Goal: Task Accomplishment & Management: Use online tool/utility

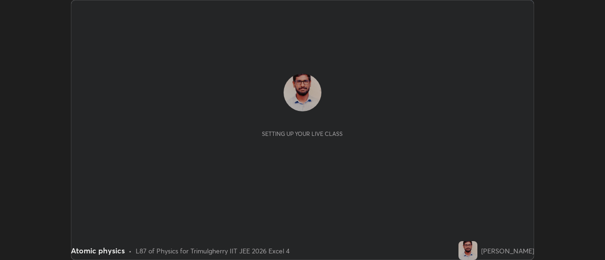
scroll to position [260, 604]
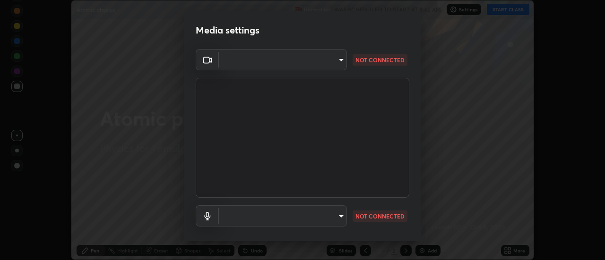
click at [338, 59] on body "Erase all Atomic physics Recording WAS SCHEDULED TO START AT 8:45 AM Settings S…" at bounding box center [302, 130] width 605 height 260
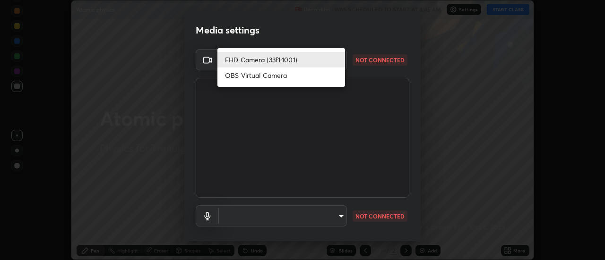
click at [276, 77] on li "OBS Virtual Camera" at bounding box center [281, 76] width 128 height 16
type input "6902ca3038821f55c4df2a0495699f13e7e90322c4f4812abaceda187b024753"
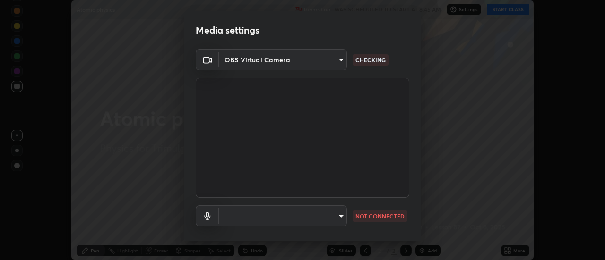
click at [336, 213] on body "Erase all Atomic physics Recording WAS SCHEDULED TO START AT 8:45 AM Settings S…" at bounding box center [302, 130] width 605 height 260
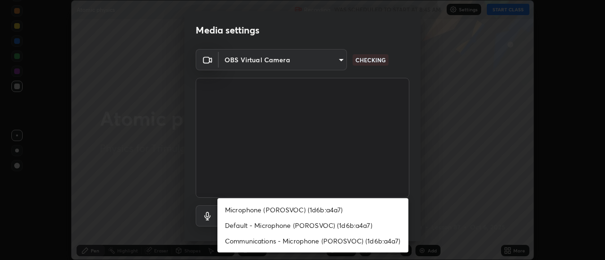
click at [313, 211] on li "Microphone (POROSVOC) (1d6b:a4a7)" at bounding box center [312, 210] width 191 height 16
type input "469a3665f4292c170c483b27114565efa34eb94c9fcbd0e8006eedbdc914c50e"
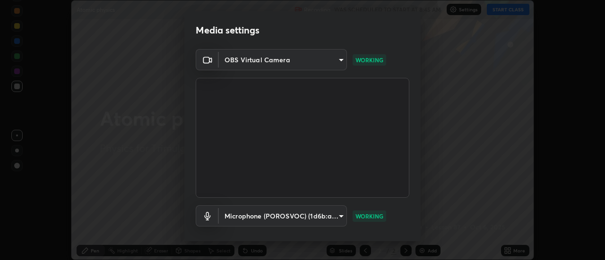
scroll to position [50, 0]
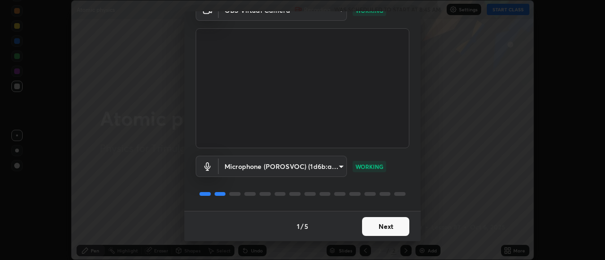
click at [392, 224] on button "Next" at bounding box center [385, 226] width 47 height 19
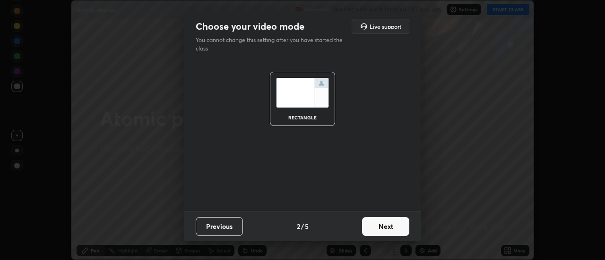
scroll to position [0, 0]
click at [387, 229] on button "Next" at bounding box center [385, 226] width 47 height 19
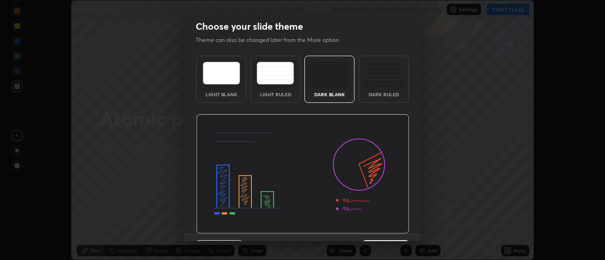
click at [388, 230] on img at bounding box center [302, 174] width 213 height 120
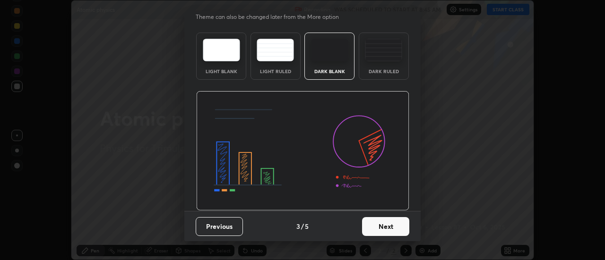
click at [389, 226] on button "Next" at bounding box center [385, 226] width 47 height 19
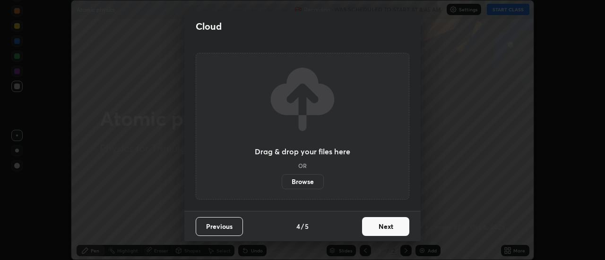
scroll to position [0, 0]
click at [388, 232] on button "Next" at bounding box center [385, 226] width 47 height 19
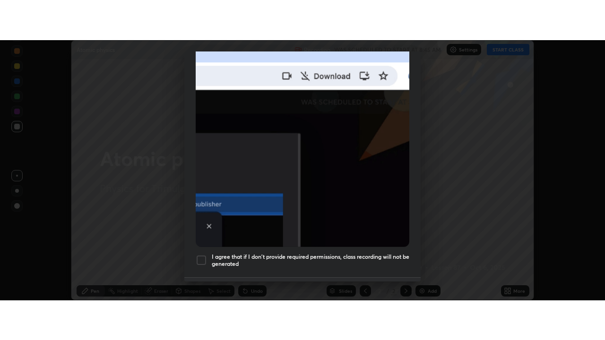
scroll to position [242, 0]
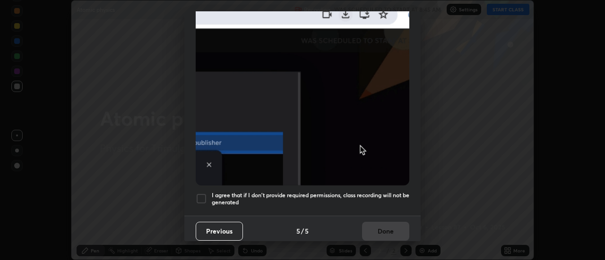
click at [200, 193] on div at bounding box center [201, 198] width 11 height 11
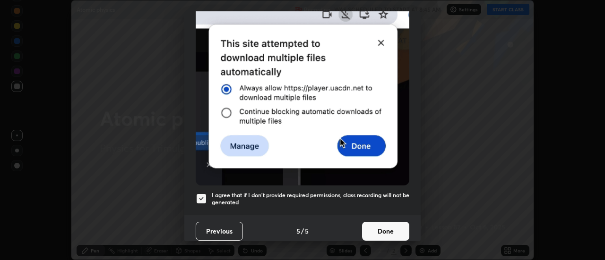
click at [375, 223] on button "Done" at bounding box center [385, 231] width 47 height 19
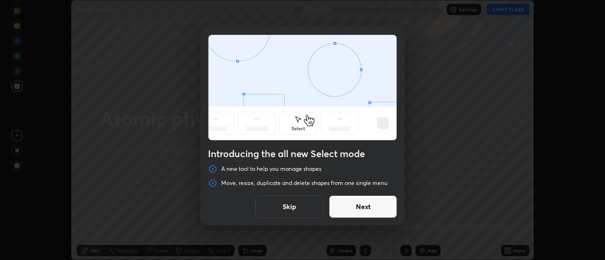
click at [376, 206] on button "Next" at bounding box center [363, 207] width 68 height 23
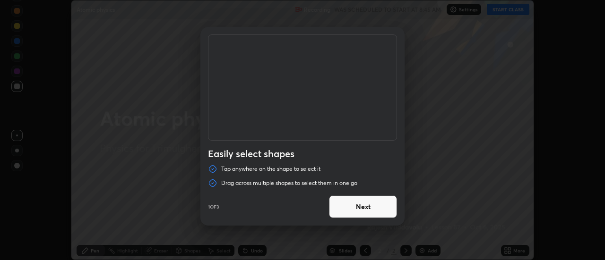
click at [373, 208] on button "Next" at bounding box center [363, 207] width 68 height 23
click at [372, 208] on button "Next" at bounding box center [363, 207] width 68 height 23
click at [371, 208] on button "Done" at bounding box center [363, 207] width 68 height 23
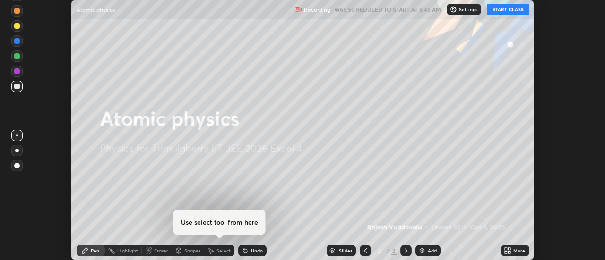
click at [502, 11] on button "START CLASS" at bounding box center [508, 9] width 43 height 11
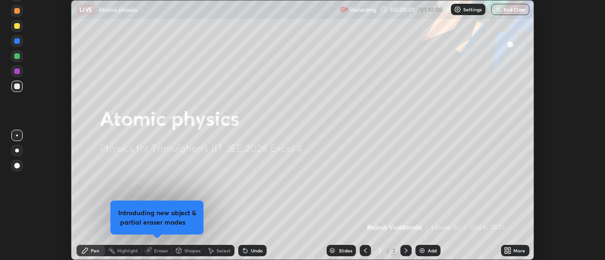
click at [509, 252] on icon at bounding box center [510, 252] width 2 height 2
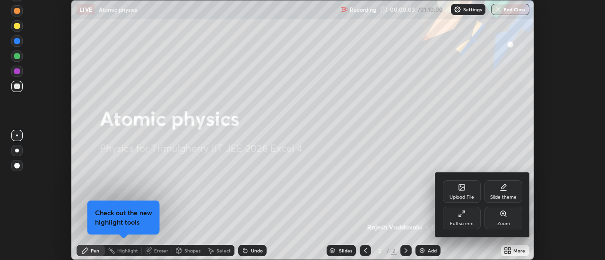
click at [433, 161] on div at bounding box center [302, 130] width 605 height 260
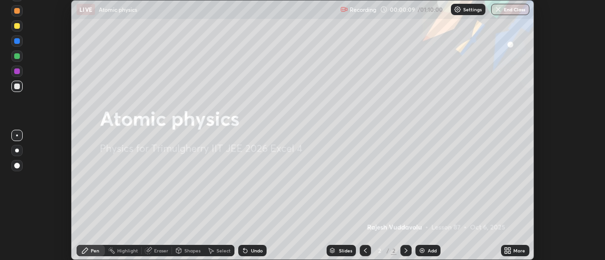
click at [428, 253] on div "Add" at bounding box center [432, 251] width 9 height 5
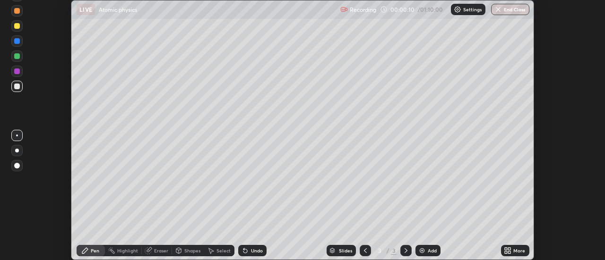
click at [510, 250] on icon at bounding box center [510, 249] width 2 height 2
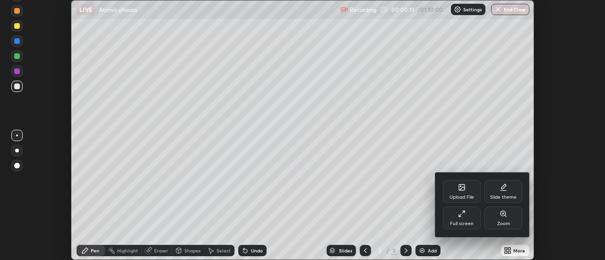
click at [461, 220] on div "Full screen" at bounding box center [462, 218] width 38 height 23
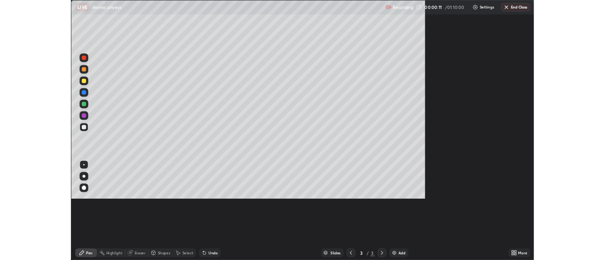
scroll to position [340, 605]
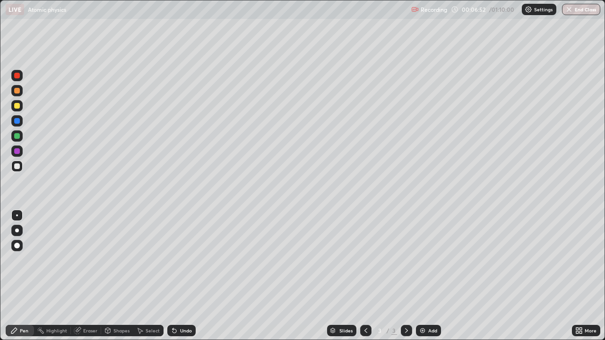
click at [89, 260] on div "Eraser" at bounding box center [90, 330] width 14 height 5
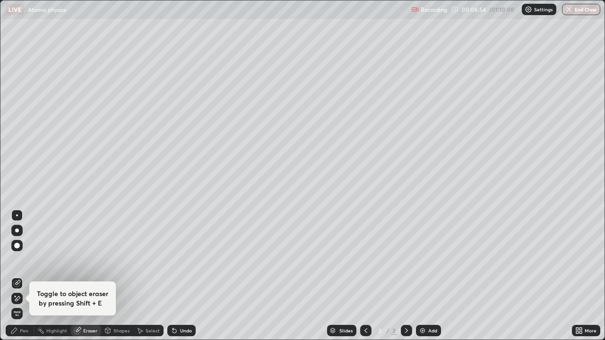
click at [25, 260] on div "Pen" at bounding box center [24, 330] width 9 height 5
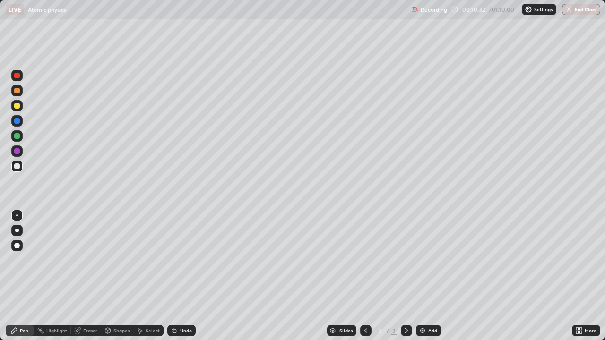
click at [89, 260] on div "Eraser" at bounding box center [86, 330] width 30 height 11
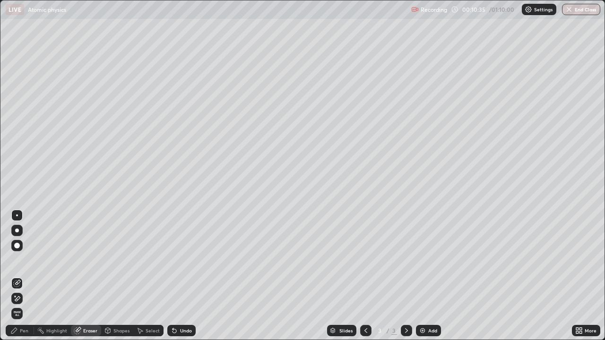
click at [21, 260] on div "Pen" at bounding box center [24, 330] width 9 height 5
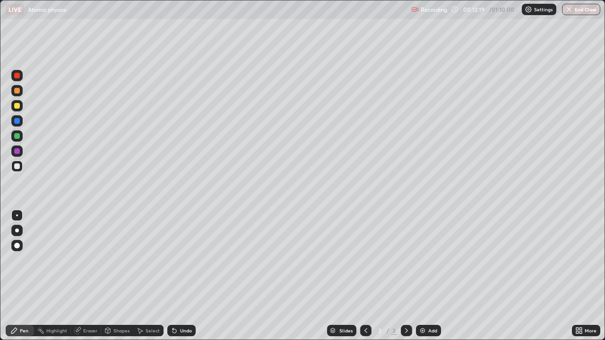
click at [181, 260] on div "Undo" at bounding box center [186, 330] width 12 height 5
click at [180, 260] on div "Undo" at bounding box center [186, 330] width 12 height 5
click at [181, 260] on div "Undo" at bounding box center [186, 330] width 12 height 5
click at [185, 260] on div "Undo" at bounding box center [186, 330] width 12 height 5
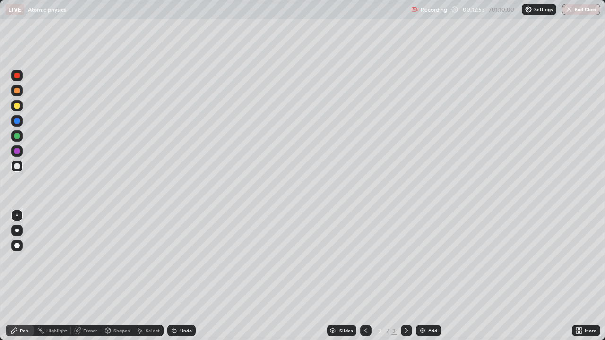
click at [187, 260] on div "Undo" at bounding box center [181, 330] width 28 height 11
click at [189, 260] on div "Undo" at bounding box center [186, 330] width 12 height 5
click at [92, 260] on div "Eraser" at bounding box center [90, 330] width 14 height 5
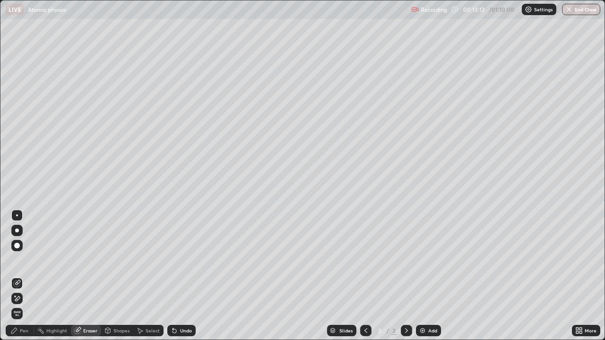
click at [24, 260] on div "Pen" at bounding box center [24, 330] width 9 height 5
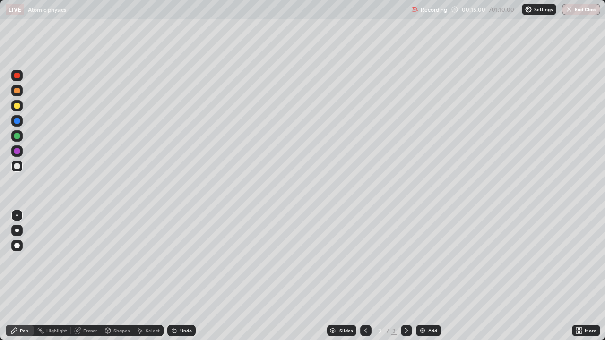
click at [426, 260] on div "Add" at bounding box center [428, 330] width 25 height 11
click at [149, 260] on div "Select" at bounding box center [153, 330] width 14 height 5
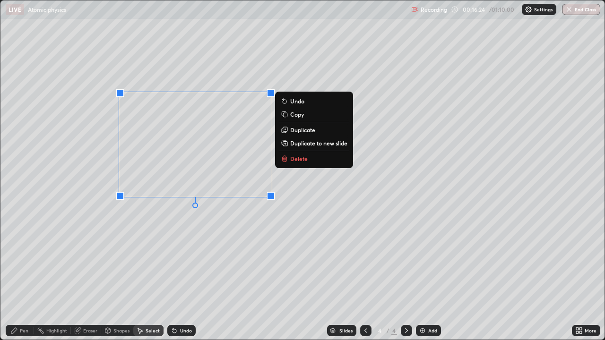
click at [300, 163] on p "Delete" at bounding box center [298, 159] width 17 height 8
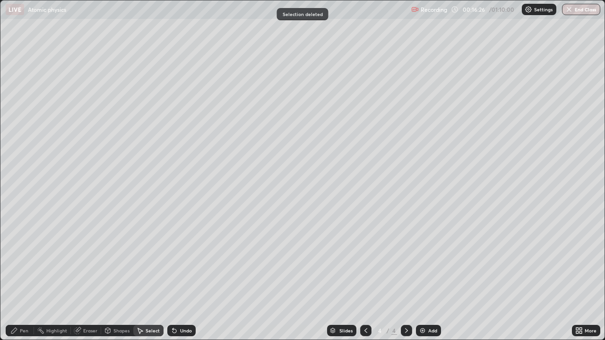
click at [85, 260] on div "Eraser" at bounding box center [90, 330] width 14 height 5
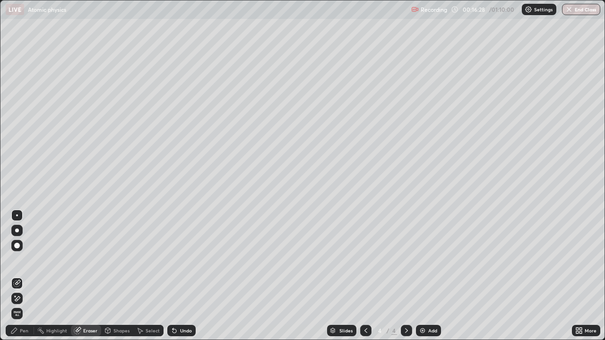
click at [20, 260] on div "Pen" at bounding box center [24, 330] width 9 height 5
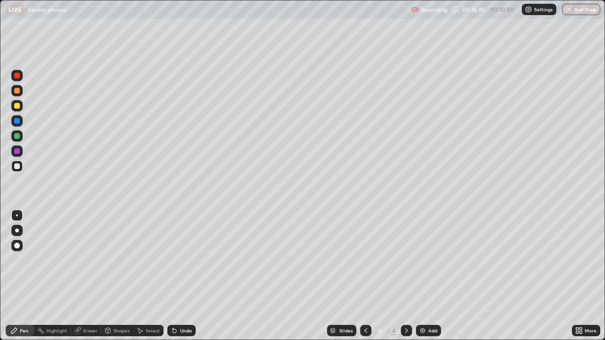
click at [150, 260] on div "Select" at bounding box center [153, 330] width 14 height 5
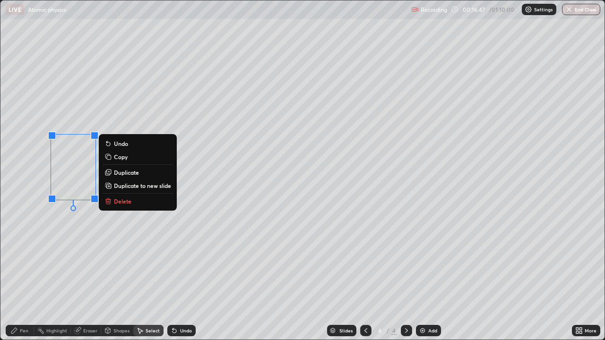
click at [117, 198] on p "Delete" at bounding box center [122, 202] width 17 height 8
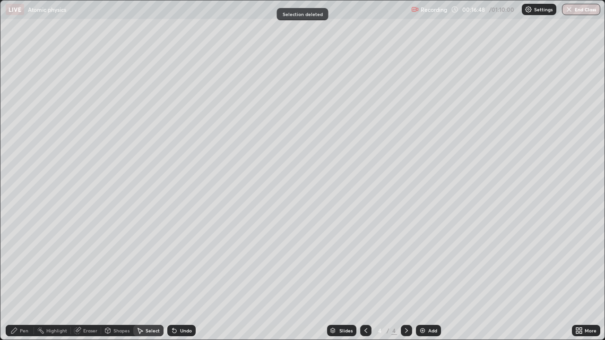
click at [23, 260] on div "Pen" at bounding box center [20, 330] width 28 height 11
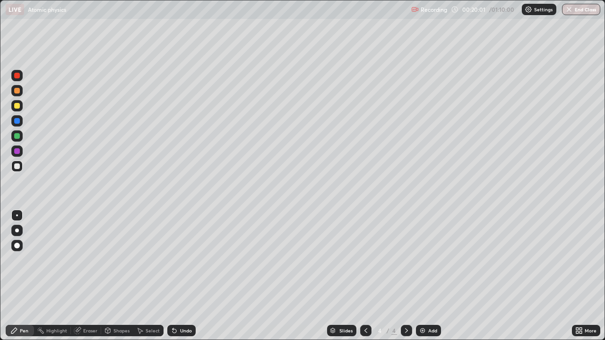
click at [89, 260] on div "Eraser" at bounding box center [90, 330] width 14 height 5
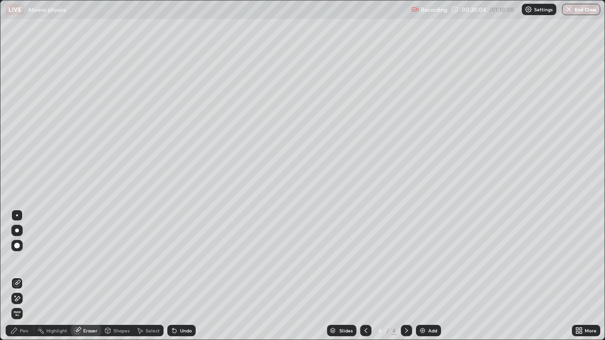
click at [23, 260] on div "Pen" at bounding box center [24, 330] width 9 height 5
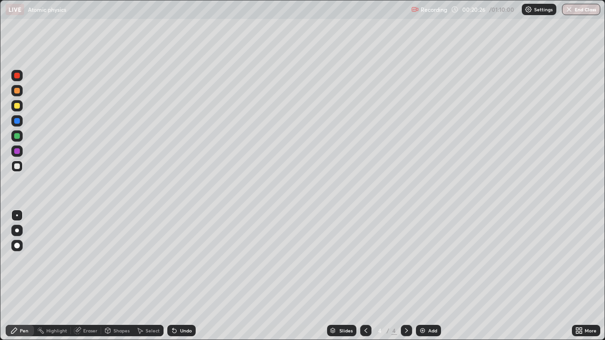
click at [119, 260] on div "Shapes" at bounding box center [121, 330] width 16 height 5
click at [93, 260] on div "Eraser" at bounding box center [90, 330] width 14 height 5
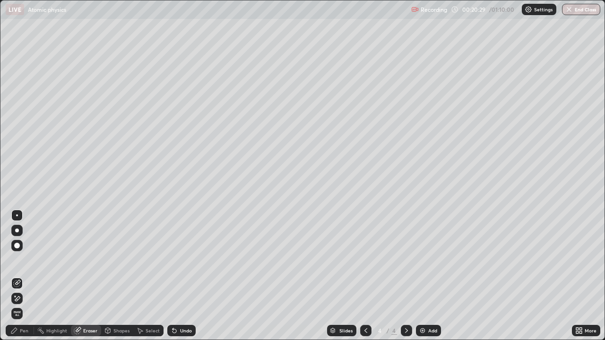
click at [22, 260] on div "Pen" at bounding box center [20, 330] width 28 height 11
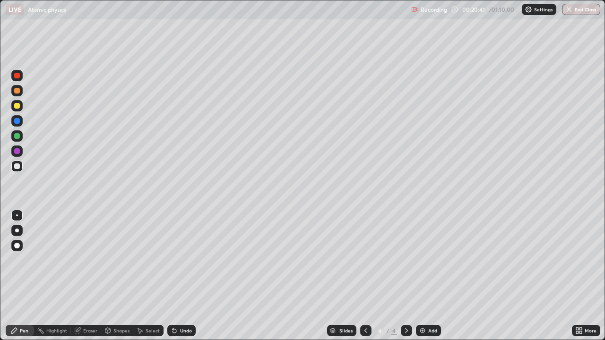
click at [181, 260] on div "Undo" at bounding box center [186, 330] width 12 height 5
click at [183, 260] on div "Undo" at bounding box center [186, 330] width 12 height 5
click at [86, 260] on div "Eraser" at bounding box center [90, 330] width 14 height 5
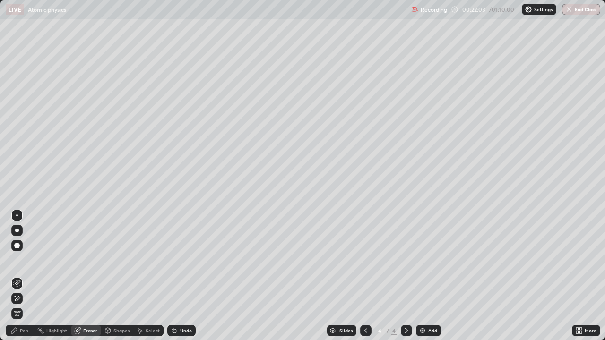
click at [25, 260] on div "Pen" at bounding box center [24, 330] width 9 height 5
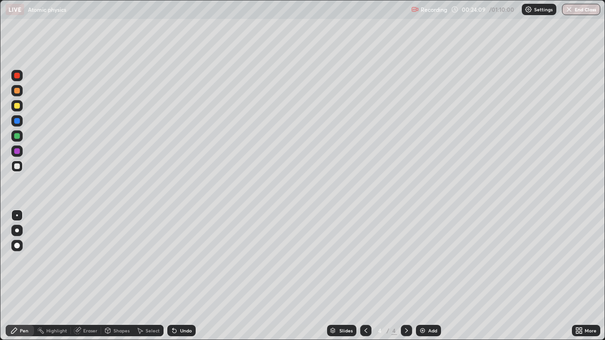
click at [182, 260] on div "Undo" at bounding box center [186, 330] width 12 height 5
click at [181, 260] on div "Undo" at bounding box center [186, 330] width 12 height 5
click at [88, 260] on div "Eraser" at bounding box center [90, 330] width 14 height 5
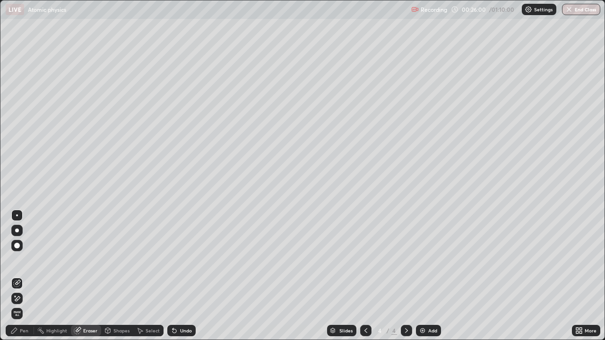
click at [24, 260] on div "Pen" at bounding box center [24, 330] width 9 height 5
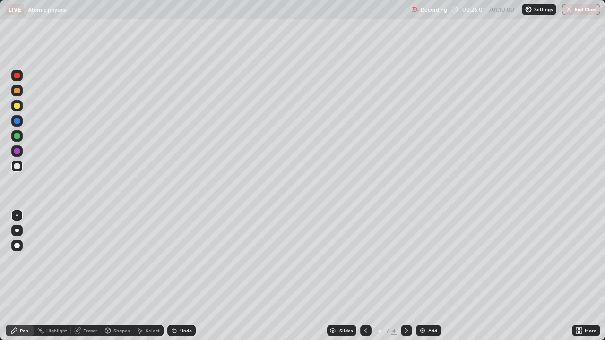
click at [26, 260] on div "Pen" at bounding box center [24, 330] width 9 height 5
click at [423, 260] on div "Add" at bounding box center [428, 330] width 25 height 11
click at [185, 260] on div "Undo" at bounding box center [186, 330] width 12 height 5
click at [187, 260] on div "Undo" at bounding box center [186, 330] width 12 height 5
click at [186, 260] on div "Undo" at bounding box center [181, 330] width 28 height 11
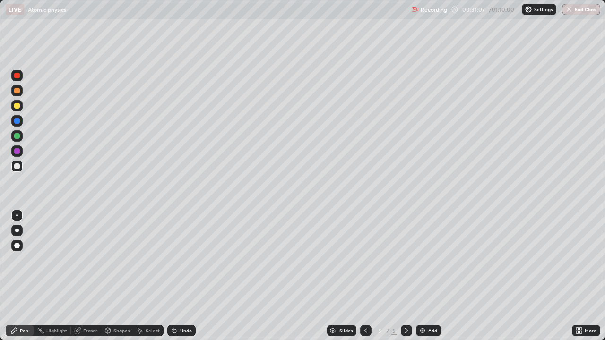
click at [9, 250] on div at bounding box center [16, 245] width 15 height 15
click at [13, 216] on div at bounding box center [16, 215] width 11 height 11
click at [186, 260] on div "Undo" at bounding box center [181, 330] width 28 height 11
click at [186, 260] on div "Undo" at bounding box center [186, 330] width 12 height 5
click at [185, 260] on div "Undo" at bounding box center [181, 330] width 28 height 11
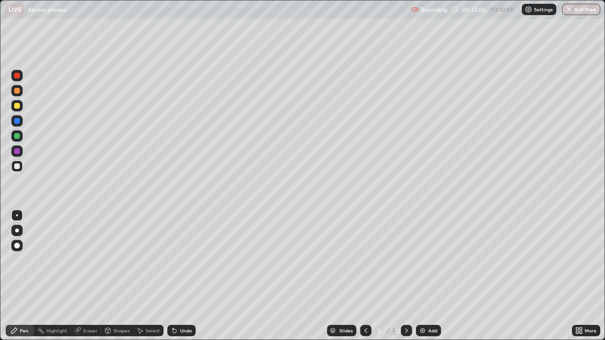
click at [181, 260] on div "Undo" at bounding box center [186, 330] width 12 height 5
click at [87, 260] on div "Eraser" at bounding box center [90, 330] width 14 height 5
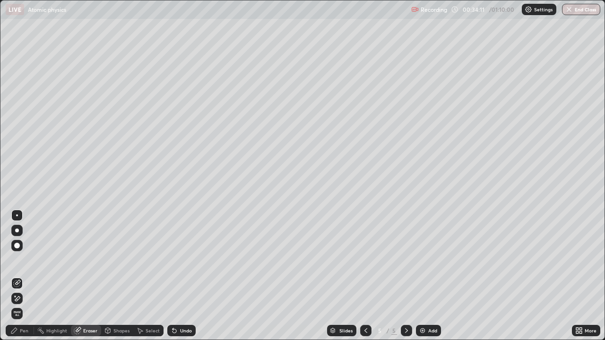
click at [25, 260] on div "Pen" at bounding box center [24, 330] width 9 height 5
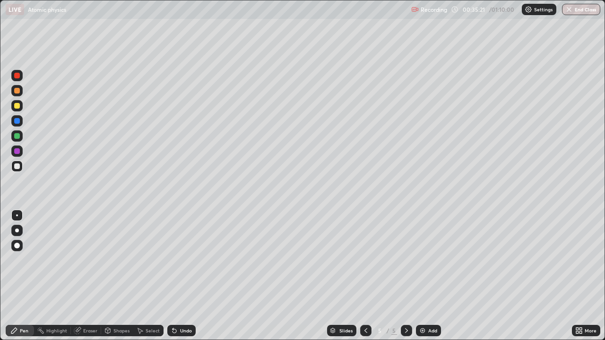
click at [183, 260] on div "Undo" at bounding box center [181, 330] width 28 height 11
click at [87, 260] on div "Eraser" at bounding box center [90, 330] width 14 height 5
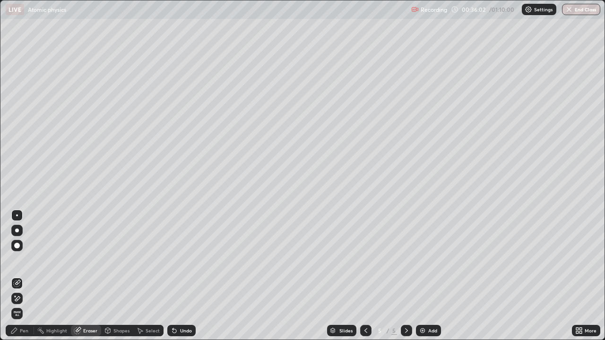
click at [24, 260] on div "Pen" at bounding box center [24, 330] width 9 height 5
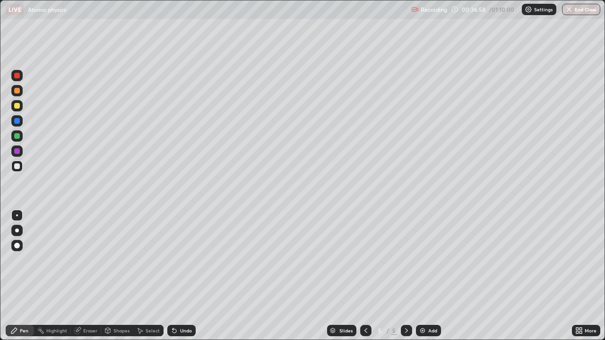
click at [85, 260] on div "Eraser" at bounding box center [90, 330] width 14 height 5
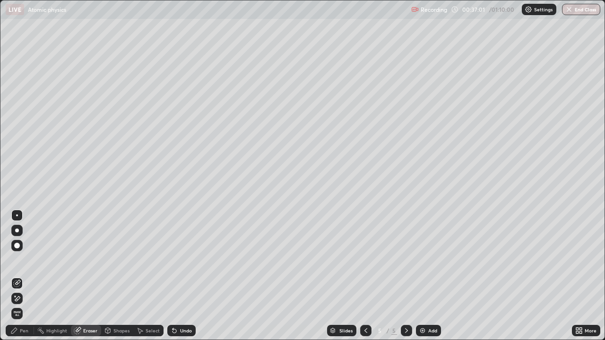
click at [27, 260] on div "Pen" at bounding box center [24, 330] width 9 height 5
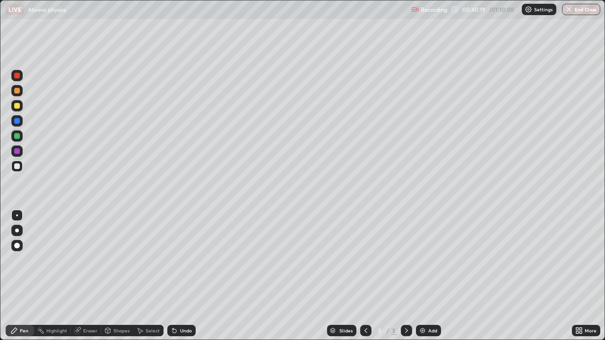
click at [429, 260] on div "Add" at bounding box center [432, 330] width 9 height 5
click at [186, 260] on div "Undo" at bounding box center [186, 330] width 12 height 5
click at [152, 260] on div "Select" at bounding box center [153, 330] width 14 height 5
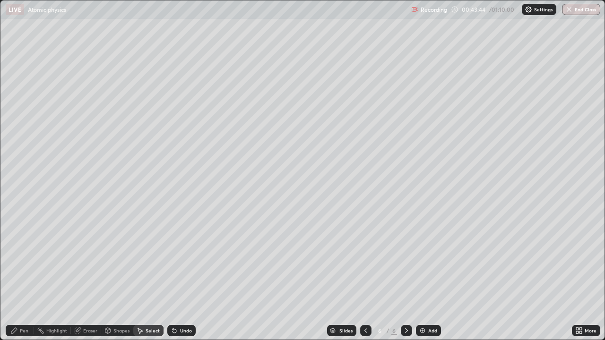
click at [19, 260] on div "Pen" at bounding box center [20, 330] width 28 height 11
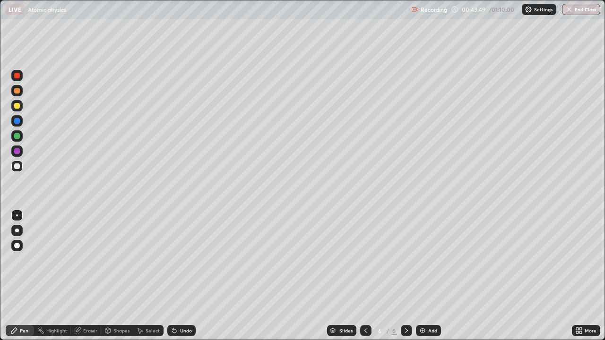
click at [174, 260] on icon at bounding box center [175, 331] width 4 height 4
click at [177, 260] on div "Undo" at bounding box center [181, 330] width 28 height 11
click at [180, 260] on div "Undo" at bounding box center [186, 330] width 12 height 5
click at [177, 260] on icon at bounding box center [175, 331] width 8 height 8
click at [420, 260] on img at bounding box center [423, 331] width 8 height 8
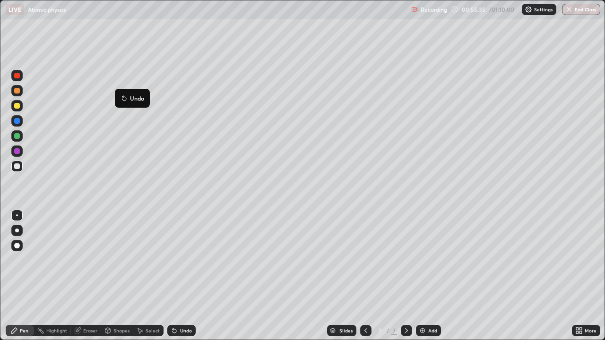
click at [182, 260] on div "Undo" at bounding box center [186, 330] width 12 height 5
click at [182, 260] on div "Undo" at bounding box center [181, 330] width 28 height 11
click at [184, 260] on div "Undo" at bounding box center [181, 330] width 28 height 11
click at [183, 260] on div "Undo" at bounding box center [186, 330] width 12 height 5
click at [87, 260] on div "Eraser" at bounding box center [90, 330] width 14 height 5
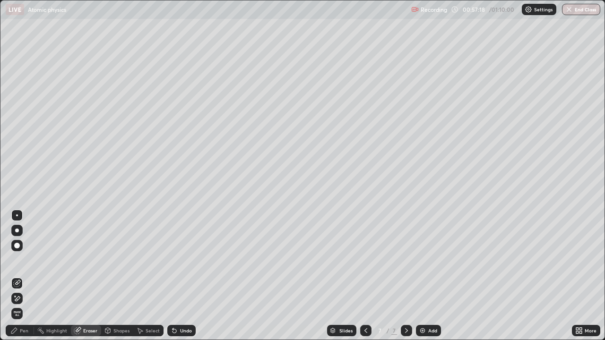
click at [20, 260] on div "Pen" at bounding box center [24, 330] width 9 height 5
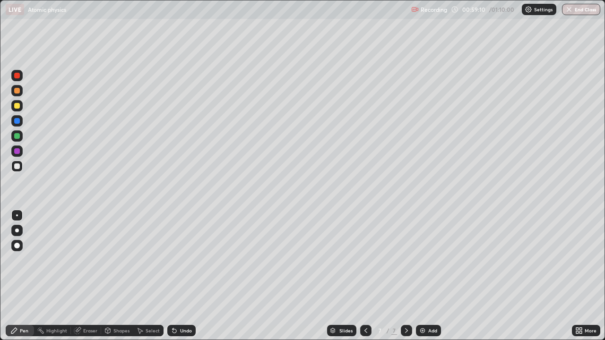
click at [186, 260] on div "Undo" at bounding box center [181, 330] width 28 height 11
click at [188, 260] on div "Undo" at bounding box center [186, 330] width 12 height 5
click at [433, 260] on div "Add" at bounding box center [428, 330] width 25 height 11
click at [182, 260] on div "Undo" at bounding box center [181, 330] width 28 height 11
click at [179, 260] on div "Undo" at bounding box center [181, 330] width 28 height 11
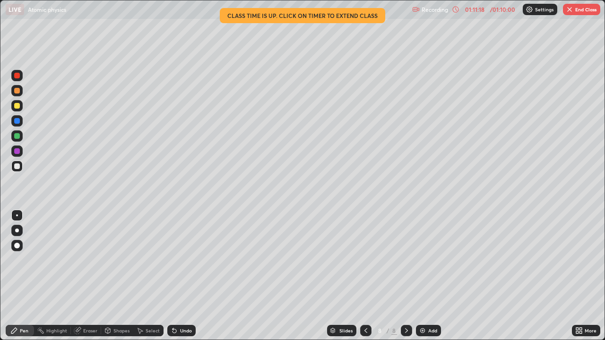
click at [581, 9] on button "End Class" at bounding box center [581, 9] width 37 height 11
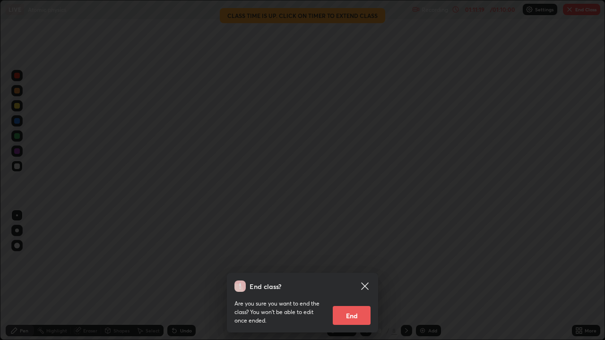
click at [354, 260] on button "End" at bounding box center [352, 315] width 38 height 19
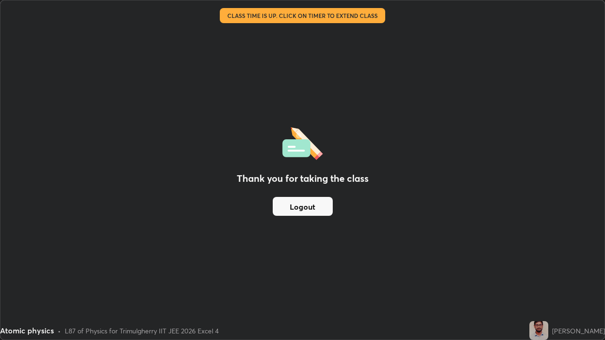
click at [315, 205] on button "Logout" at bounding box center [303, 206] width 60 height 19
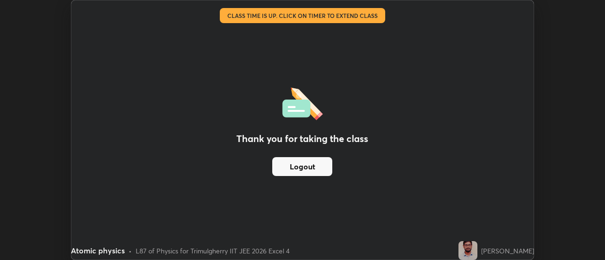
scroll to position [47002, 46657]
